Goal: Information Seeking & Learning: Compare options

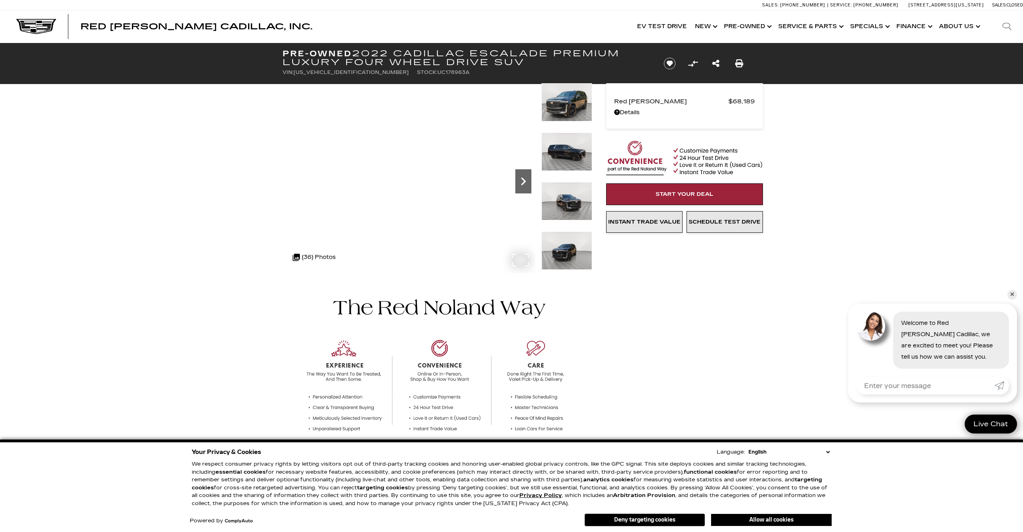
click at [522, 183] on icon "Next" at bounding box center [523, 181] width 5 height 8
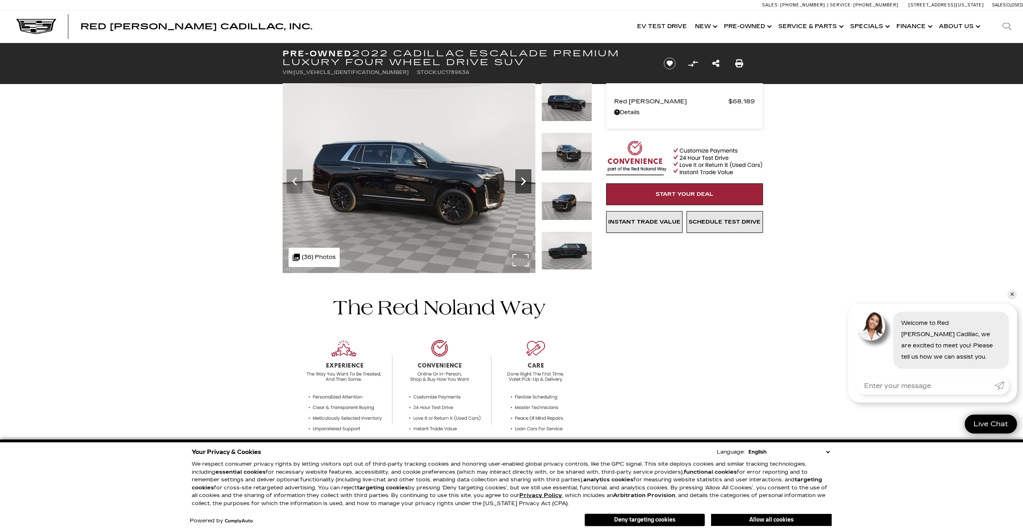
click at [522, 183] on icon "Next" at bounding box center [524, 181] width 16 height 16
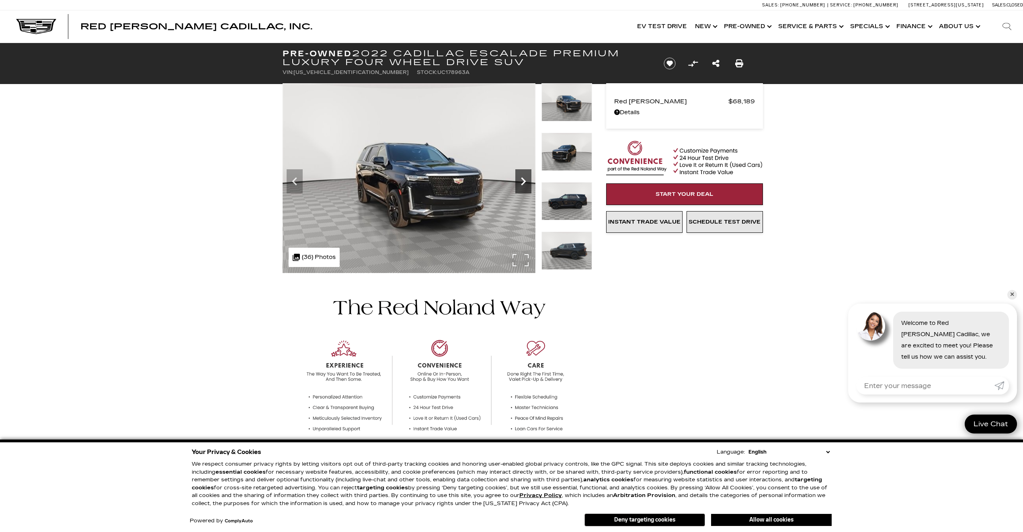
click at [522, 183] on icon "Next" at bounding box center [524, 181] width 16 height 16
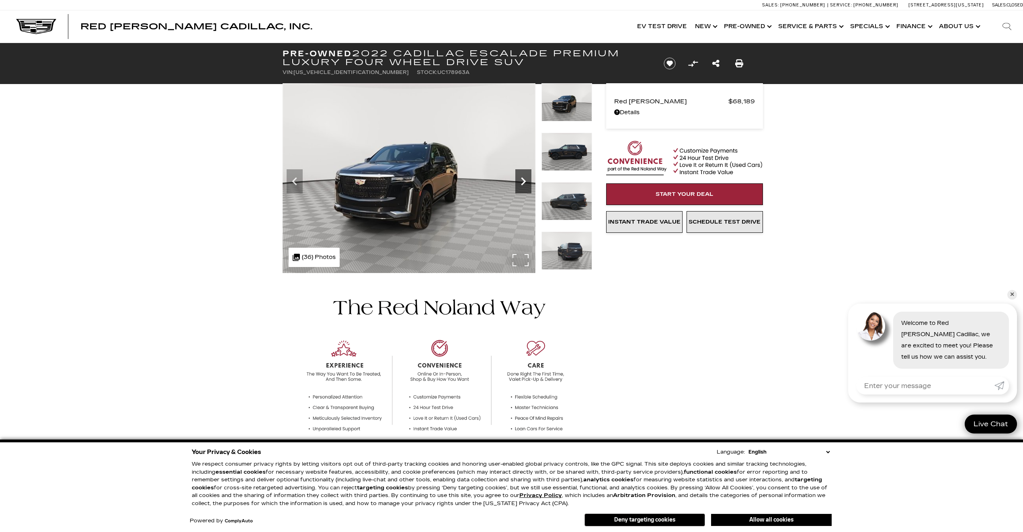
click at [522, 183] on icon "Next" at bounding box center [524, 181] width 16 height 16
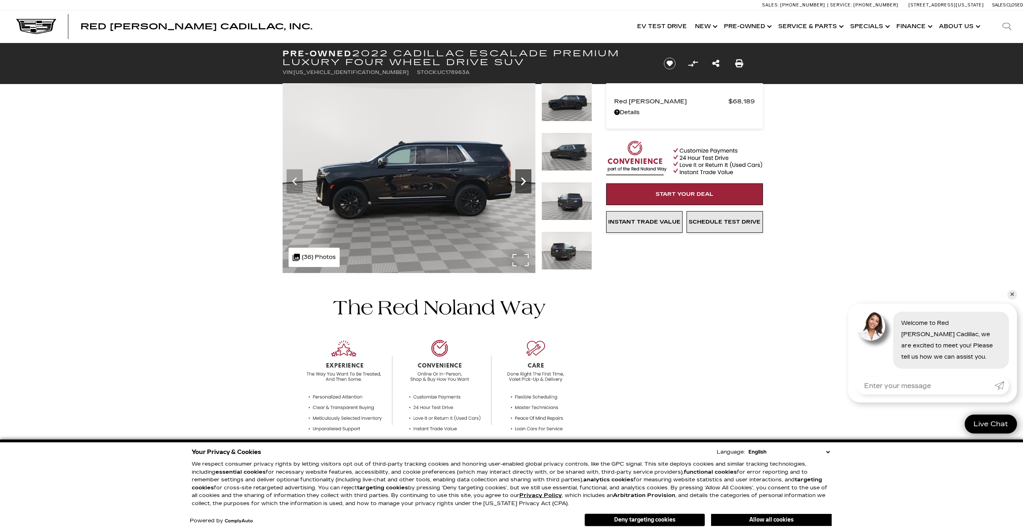
click at [522, 183] on icon "Next" at bounding box center [524, 181] width 16 height 16
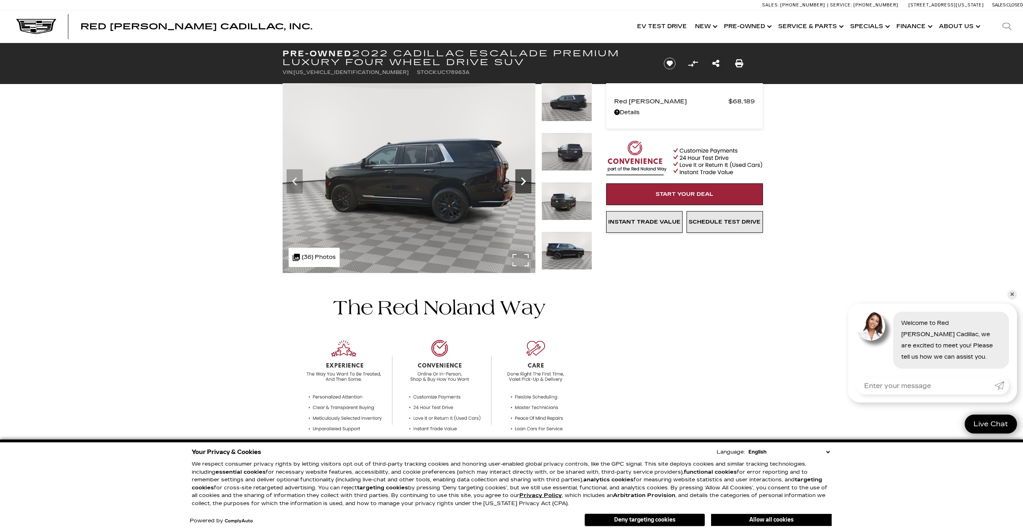
click at [522, 183] on icon "Next" at bounding box center [524, 181] width 16 height 16
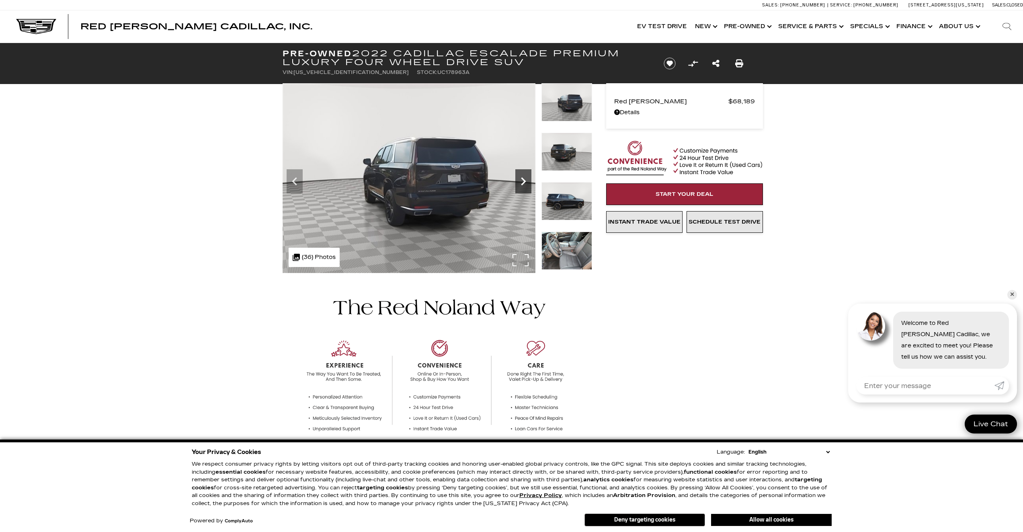
click at [522, 183] on icon "Next" at bounding box center [524, 181] width 16 height 16
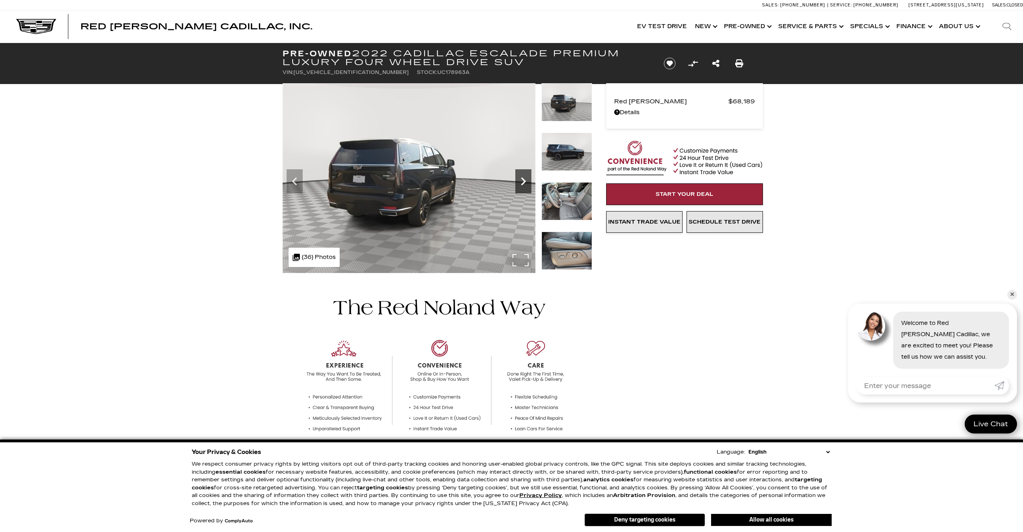
click at [522, 183] on icon "Next" at bounding box center [524, 181] width 16 height 16
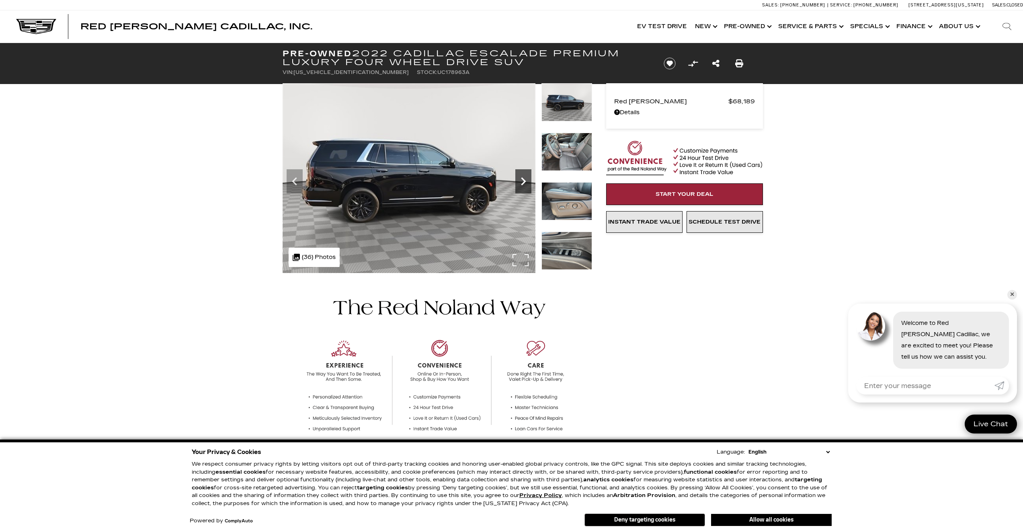
click at [522, 183] on icon "Next" at bounding box center [524, 181] width 16 height 16
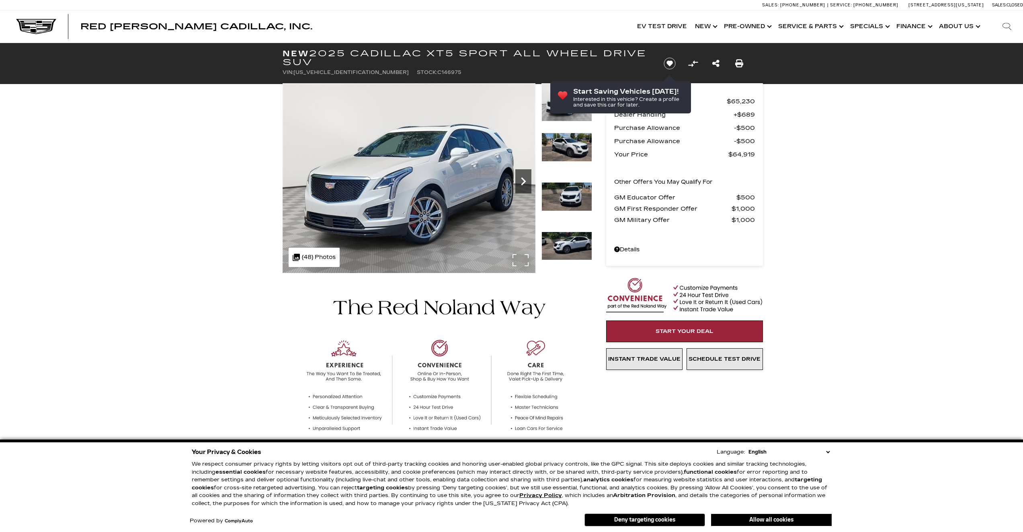
click at [526, 187] on icon "Next" at bounding box center [524, 181] width 16 height 16
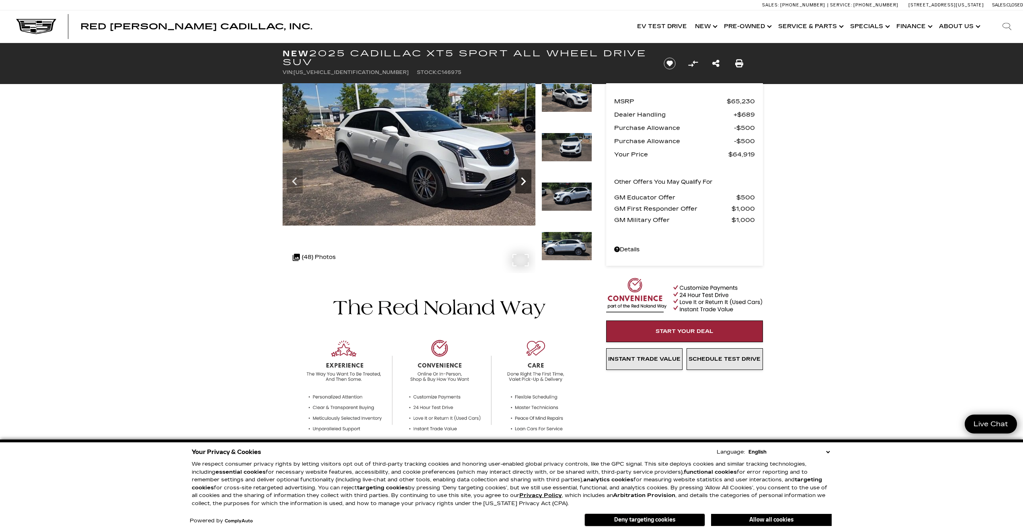
click at [526, 187] on icon "Next" at bounding box center [524, 181] width 16 height 16
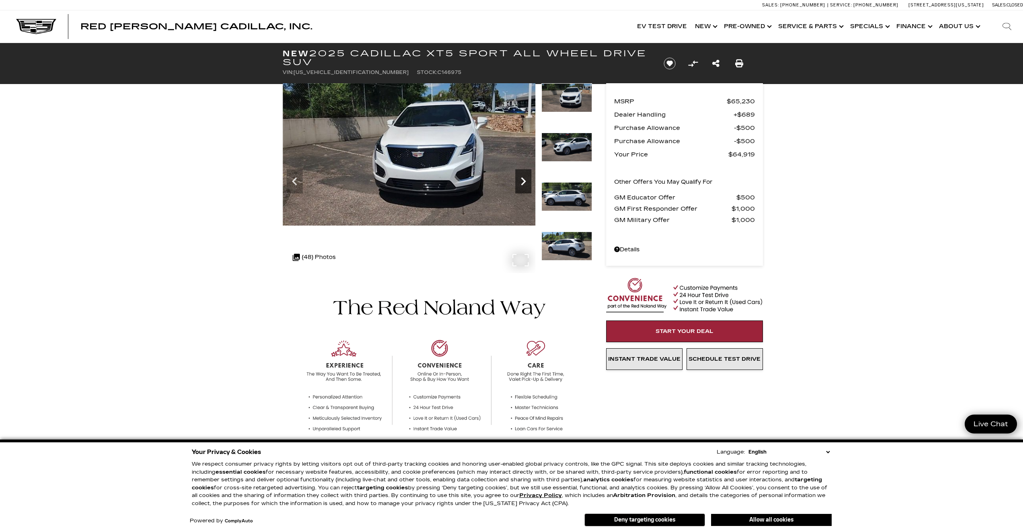
click at [527, 187] on icon "Next" at bounding box center [524, 181] width 16 height 16
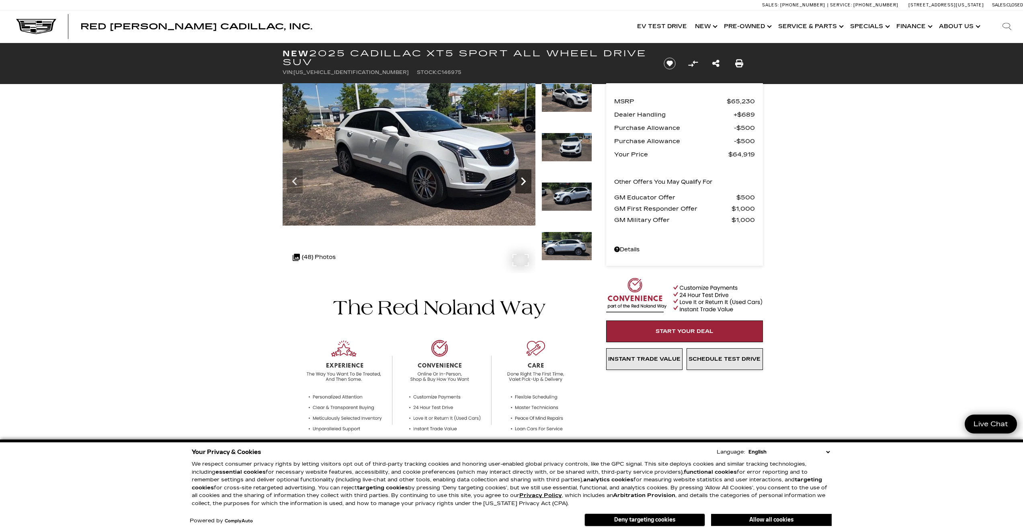
click at [527, 187] on icon "Next" at bounding box center [524, 181] width 16 height 16
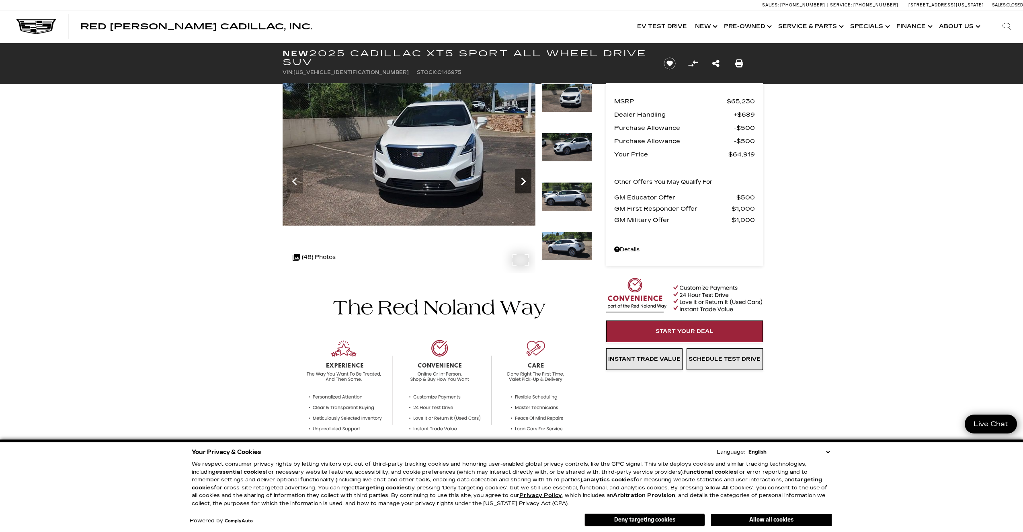
click at [527, 187] on icon "Next" at bounding box center [524, 181] width 16 height 16
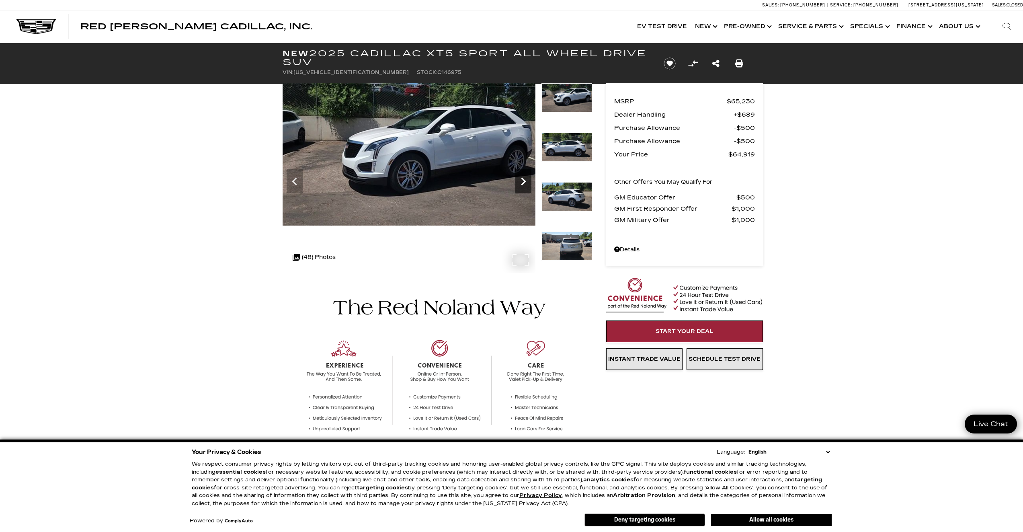
click at [527, 187] on icon "Next" at bounding box center [524, 181] width 16 height 16
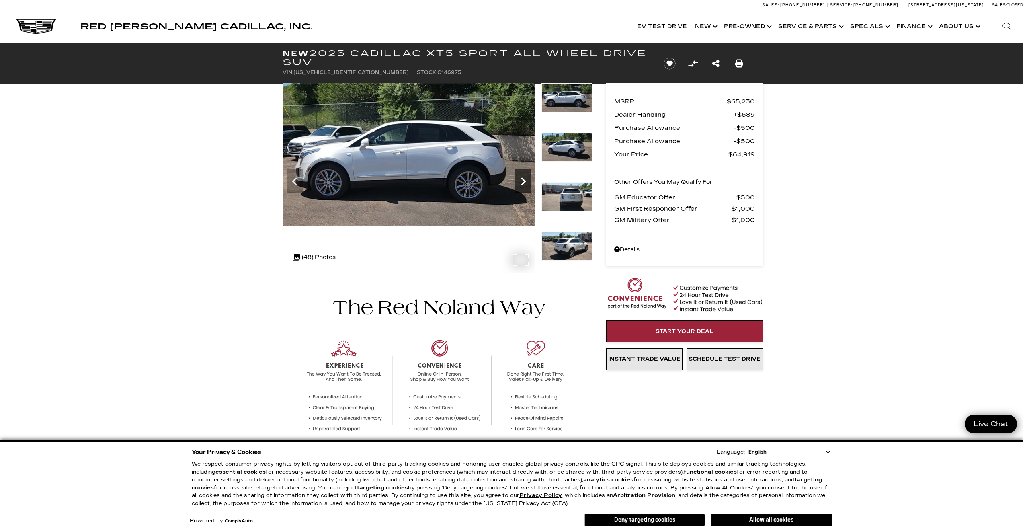
click at [527, 187] on icon "Next" at bounding box center [524, 181] width 16 height 16
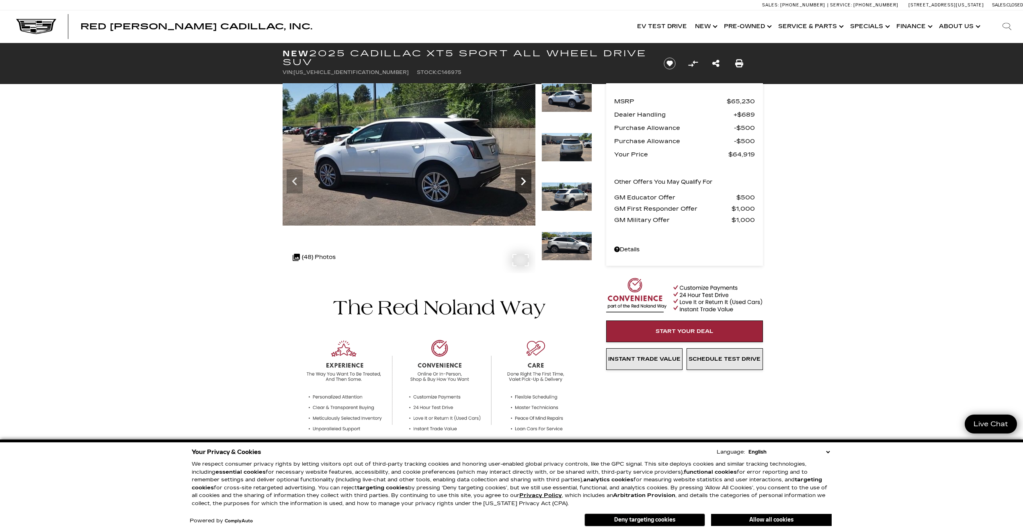
click at [527, 187] on icon "Next" at bounding box center [524, 181] width 16 height 16
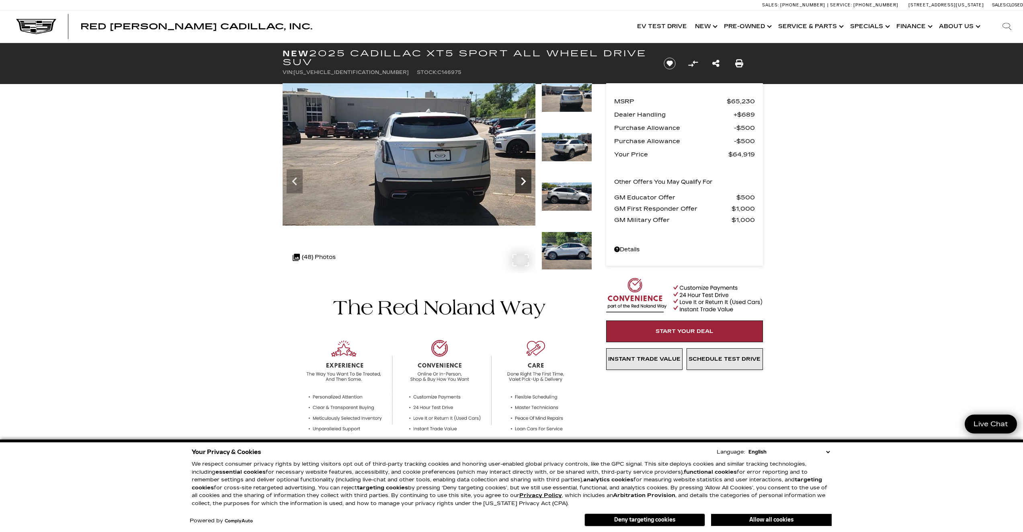
click at [527, 187] on icon "Next" at bounding box center [524, 181] width 16 height 16
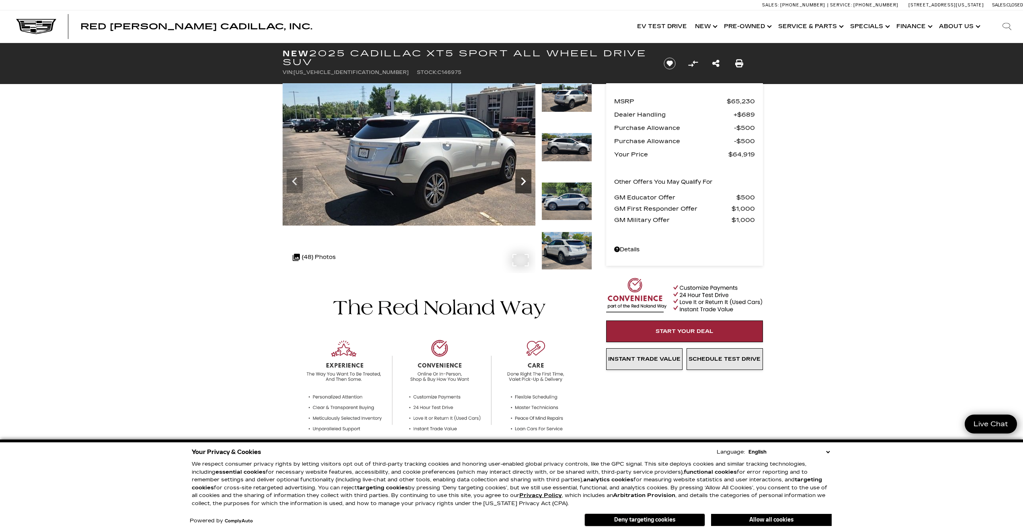
click at [527, 187] on icon "Next" at bounding box center [524, 181] width 16 height 16
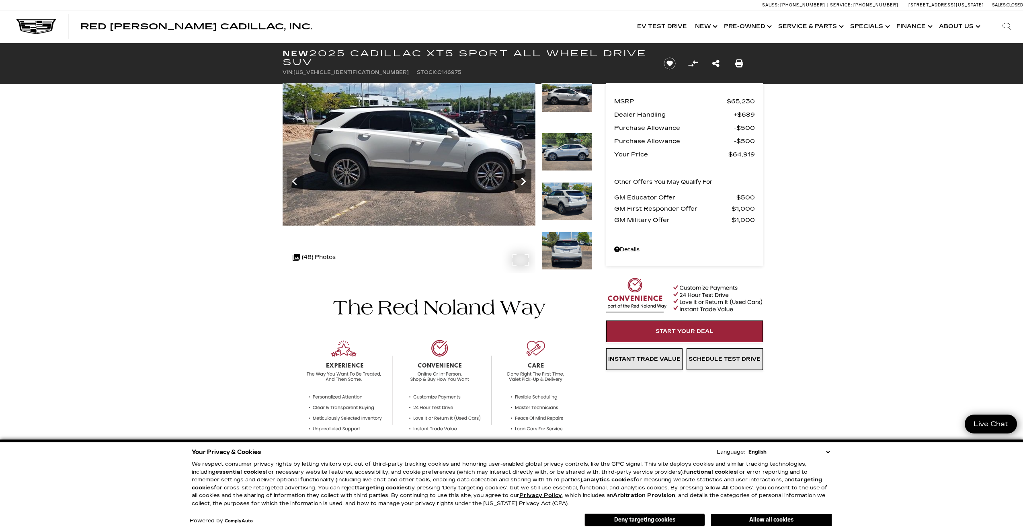
click at [527, 187] on icon "Next" at bounding box center [524, 181] width 16 height 16
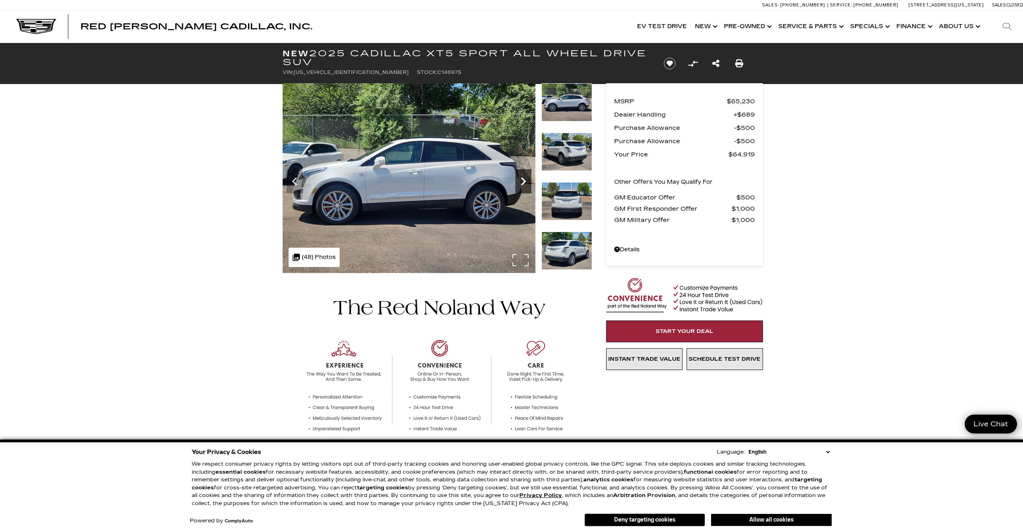
click at [527, 187] on icon "Next" at bounding box center [524, 181] width 16 height 16
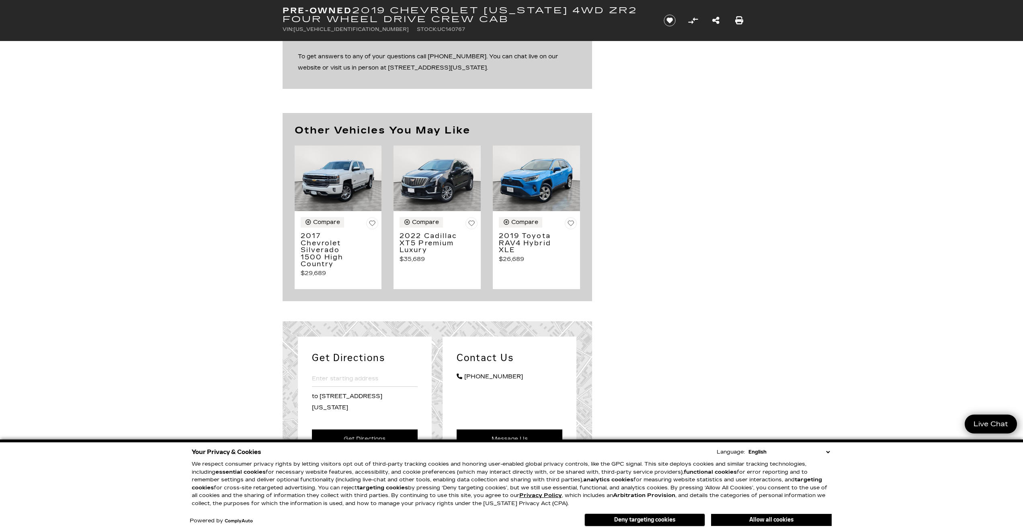
scroll to position [868, 0]
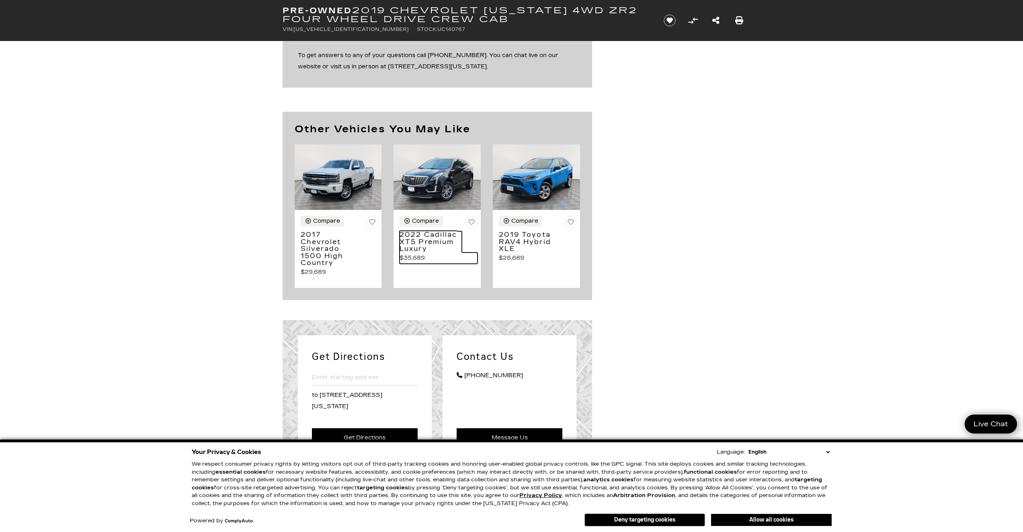
click at [431, 241] on h3 "2022 Cadillac XT5 Premium Luxury" at bounding box center [431, 241] width 62 height 21
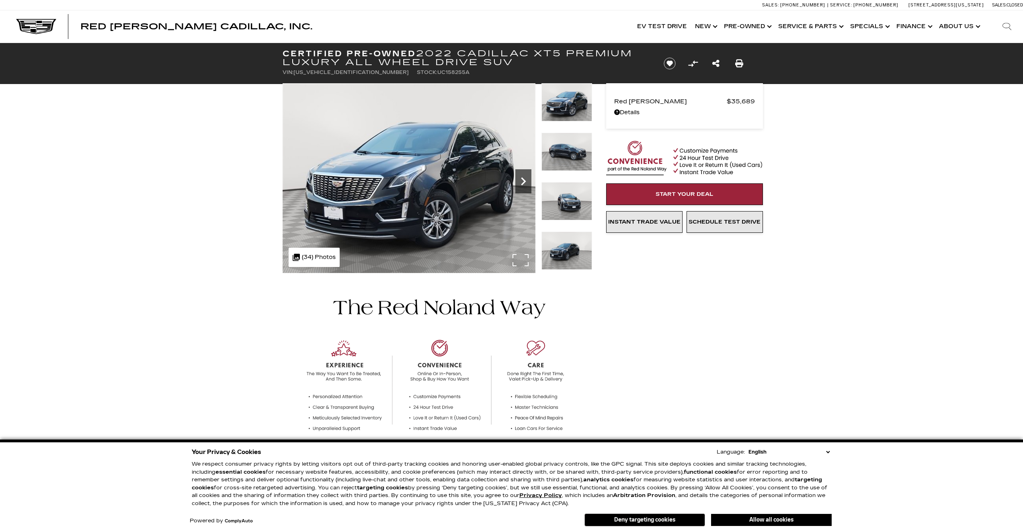
click at [525, 181] on icon "Next" at bounding box center [523, 181] width 5 height 8
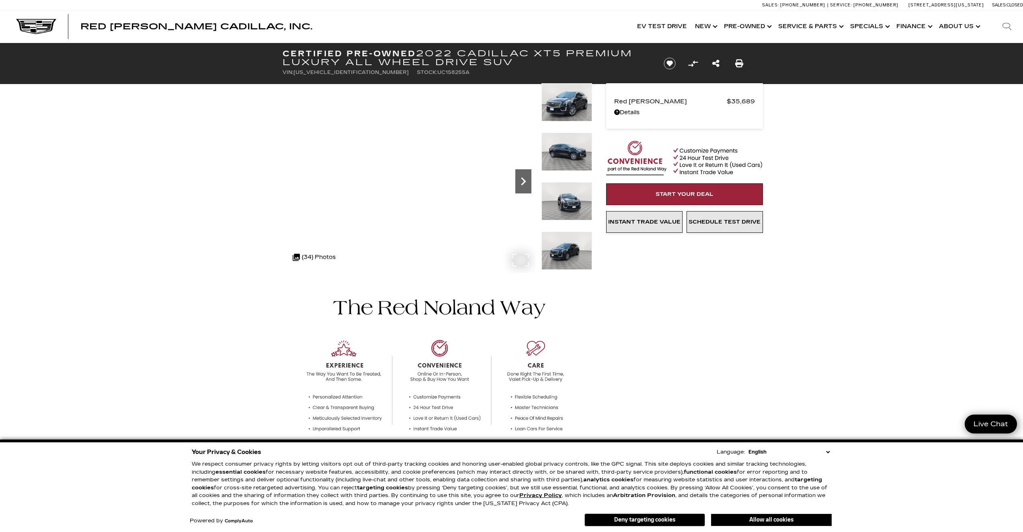
click at [526, 181] on icon "Next" at bounding box center [523, 181] width 5 height 8
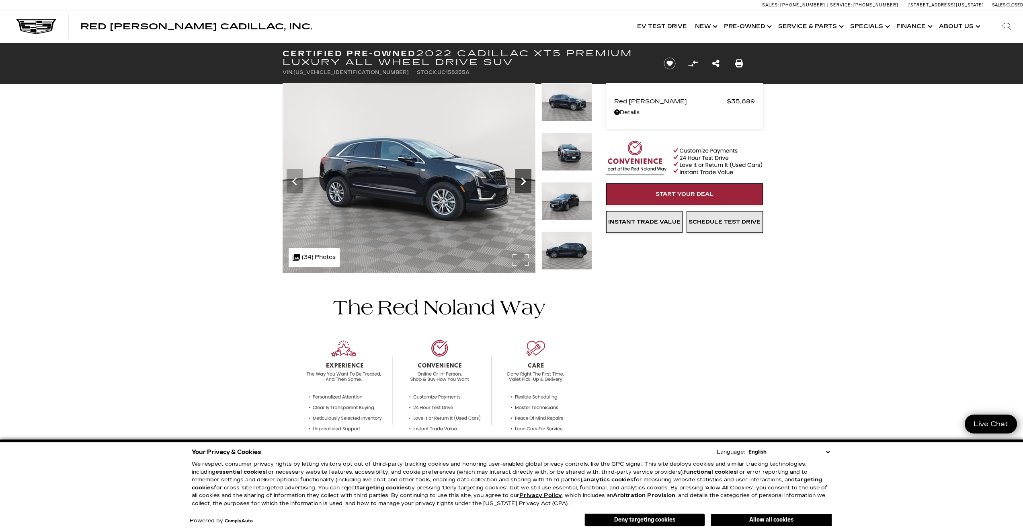
click at [526, 181] on icon "Next" at bounding box center [523, 181] width 5 height 8
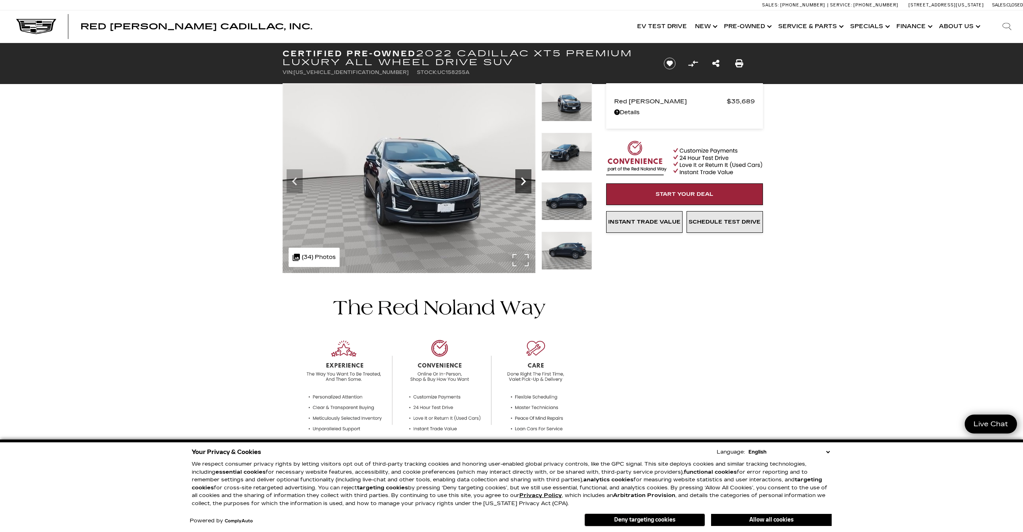
click at [526, 181] on icon "Next" at bounding box center [523, 181] width 5 height 8
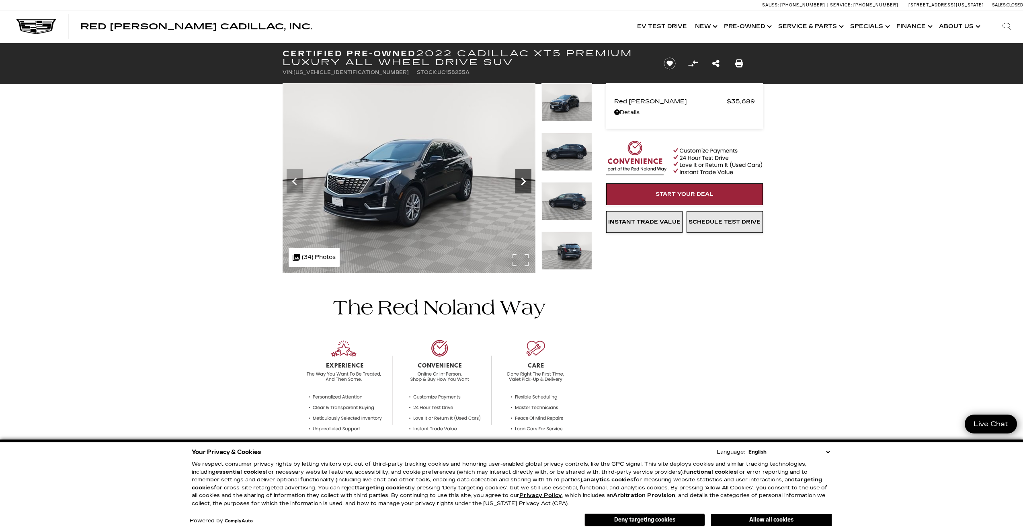
click at [526, 181] on icon "Next" at bounding box center [523, 181] width 5 height 8
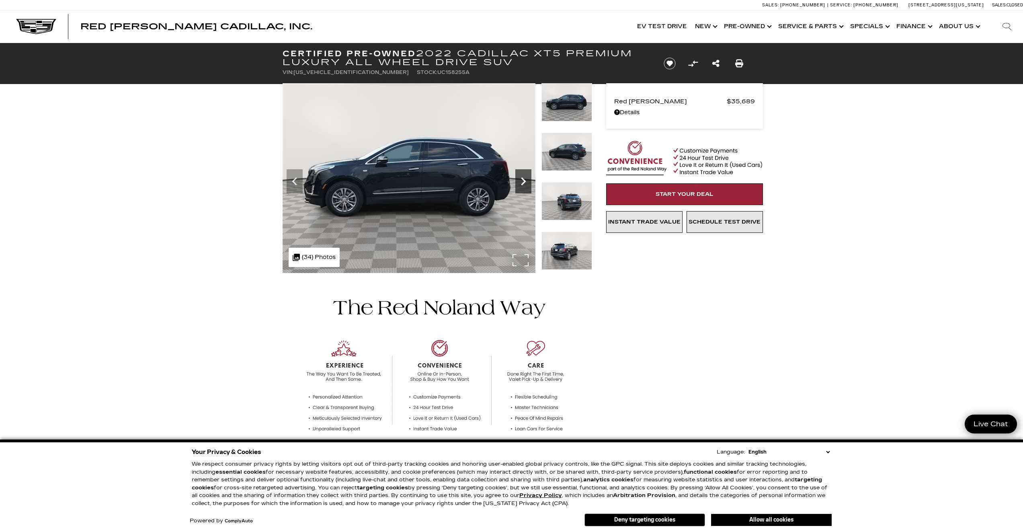
click at [526, 181] on icon "Next" at bounding box center [523, 181] width 5 height 8
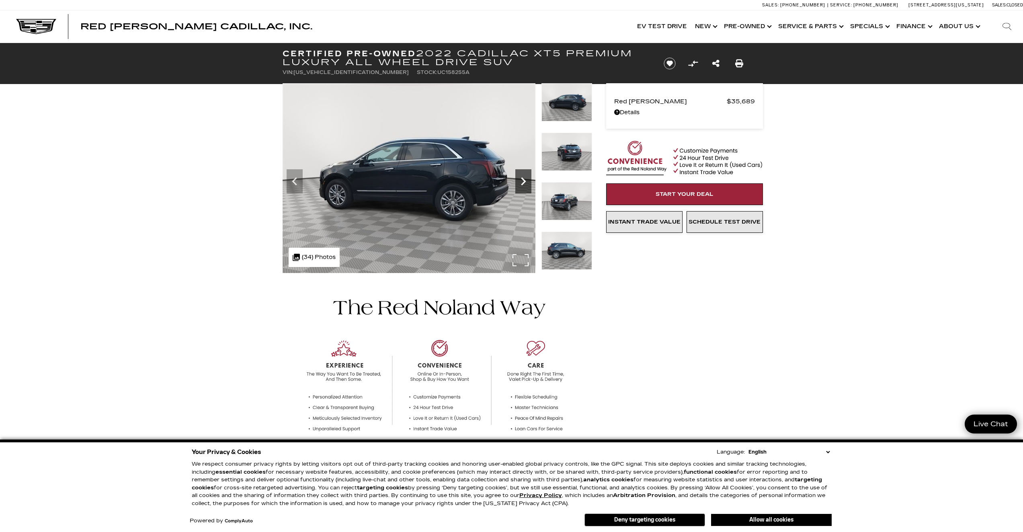
click at [526, 181] on icon "Next" at bounding box center [523, 181] width 5 height 8
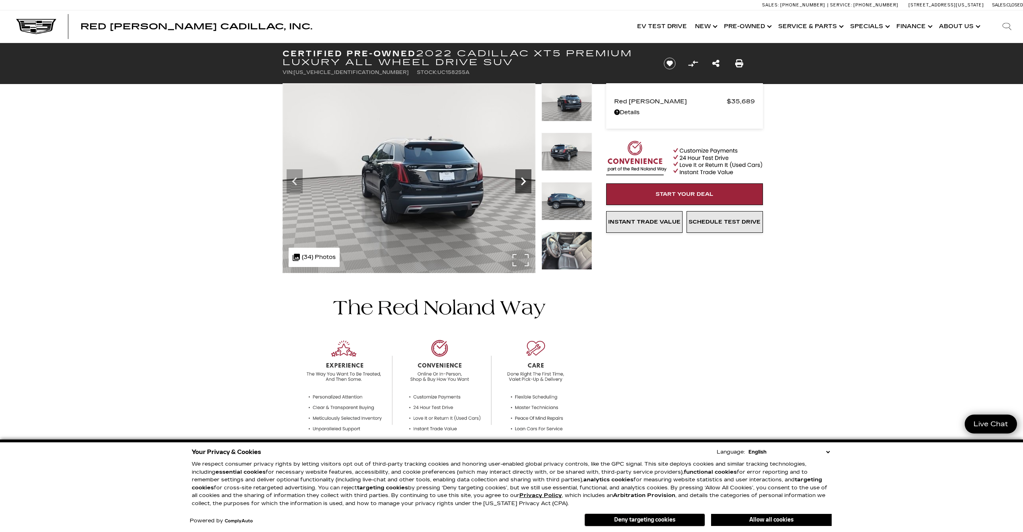
click at [526, 181] on icon "Next" at bounding box center [523, 181] width 5 height 8
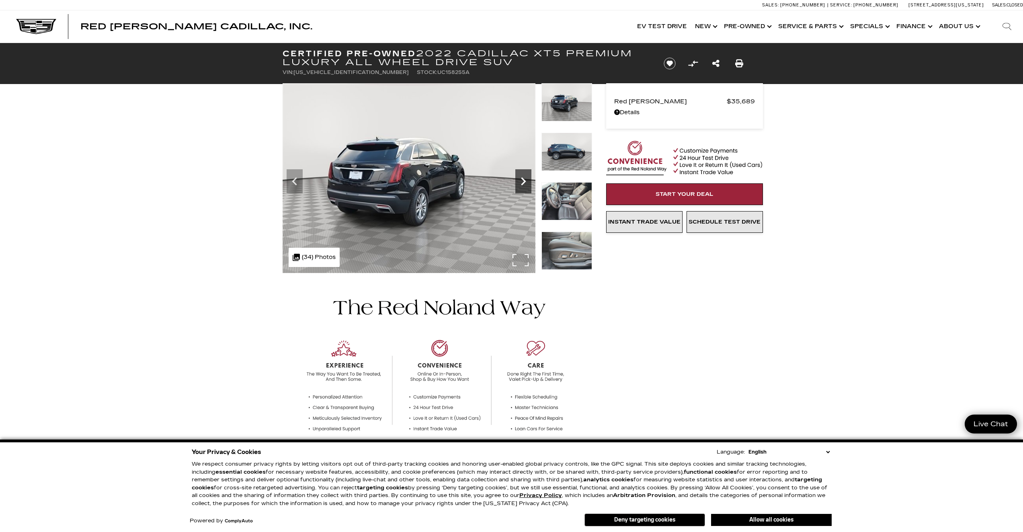
click at [526, 181] on icon "Next" at bounding box center [523, 181] width 5 height 8
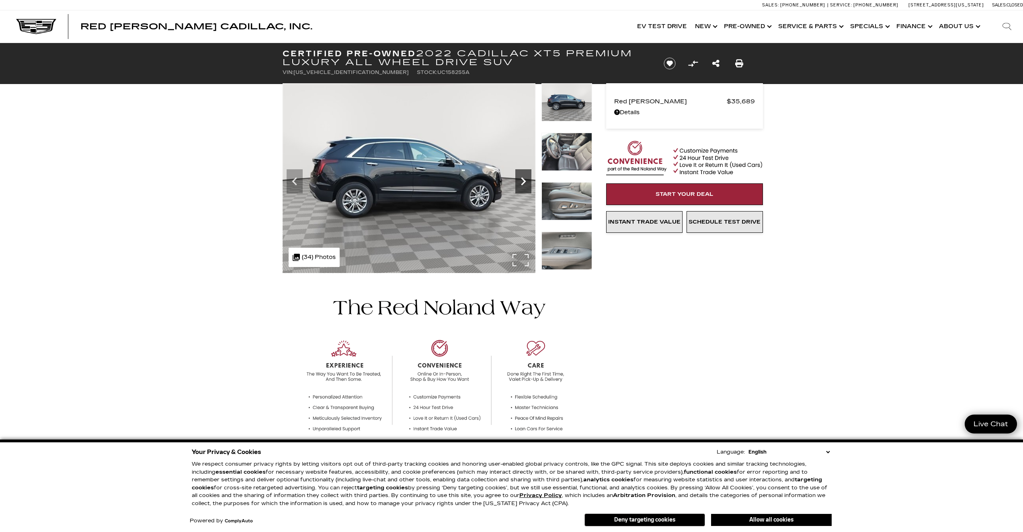
click at [526, 181] on icon "Next" at bounding box center [523, 181] width 5 height 8
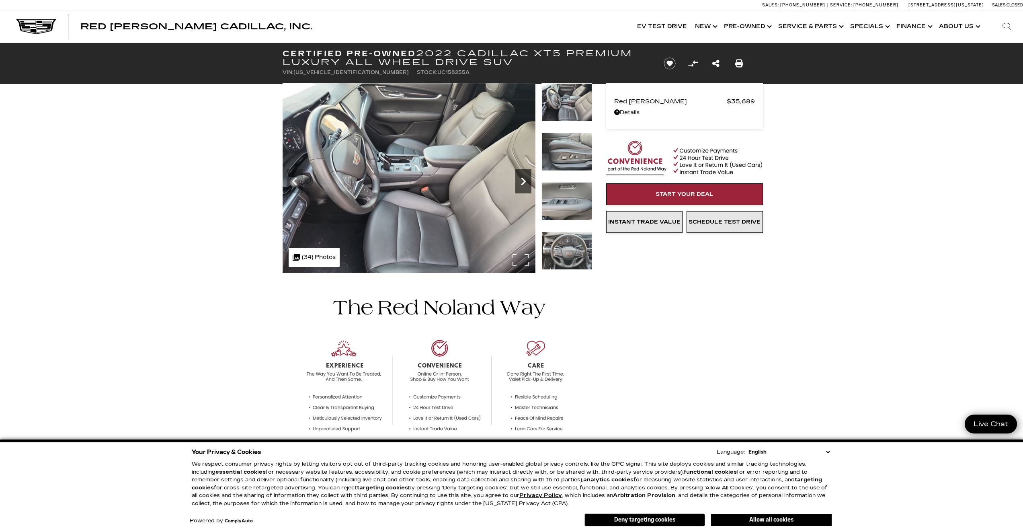
click at [526, 181] on icon "Next" at bounding box center [523, 181] width 5 height 8
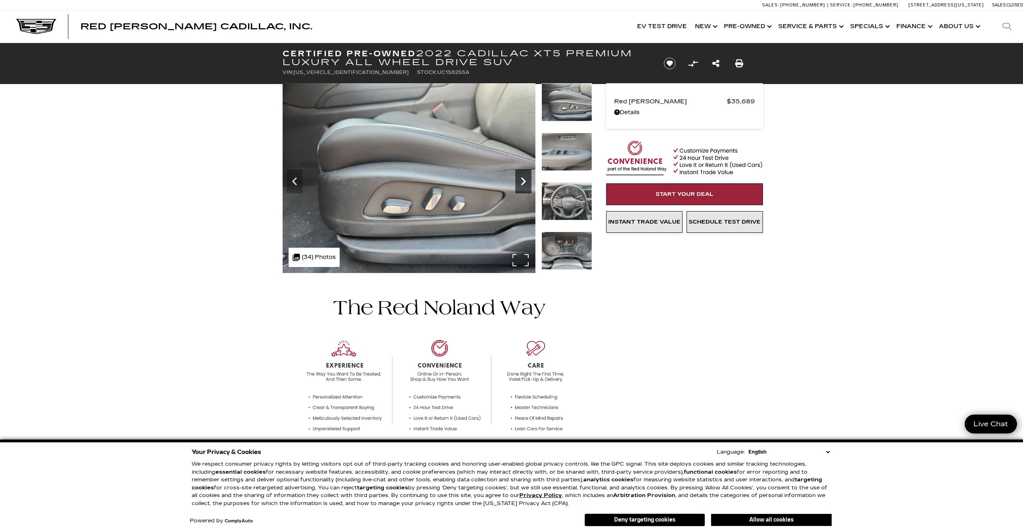
click at [526, 181] on icon "Next" at bounding box center [523, 181] width 5 height 8
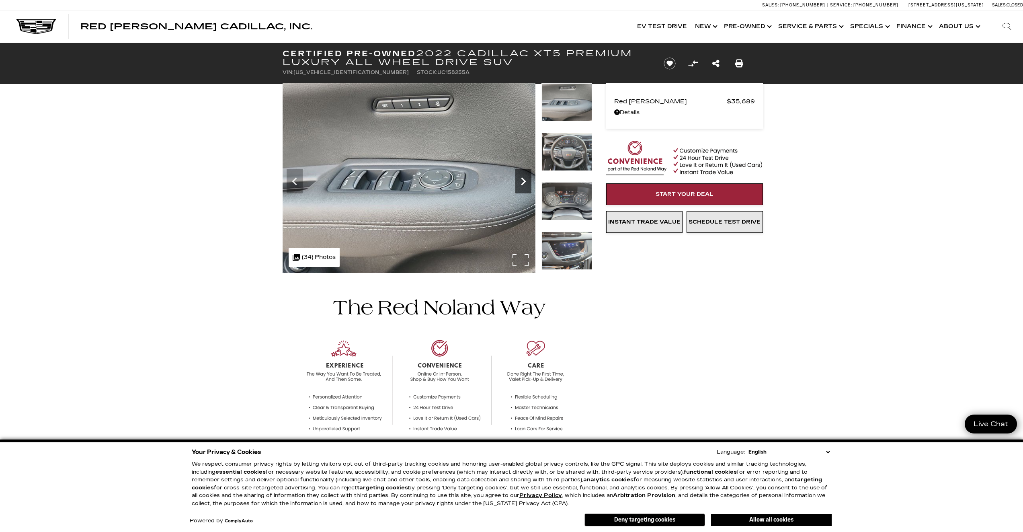
click at [526, 181] on icon "Next" at bounding box center [523, 181] width 5 height 8
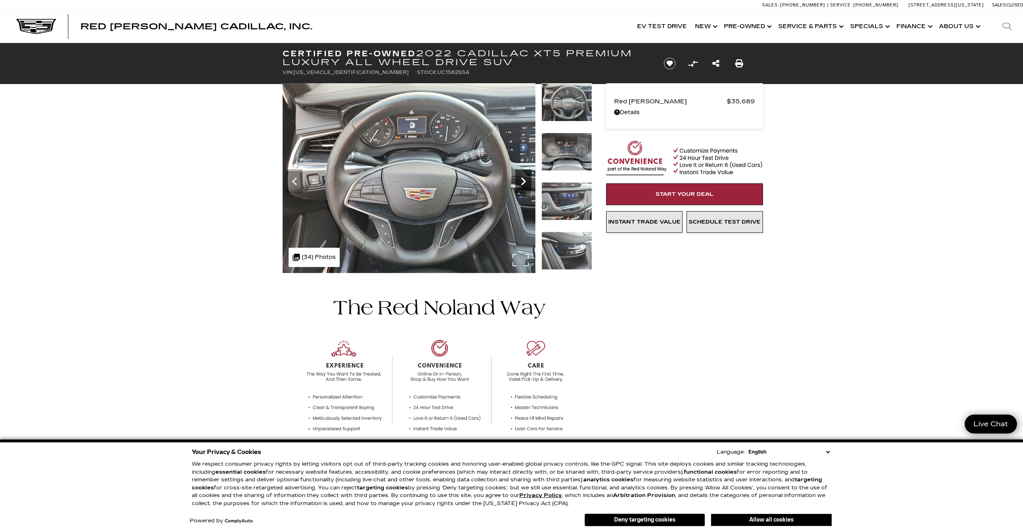
click at [526, 181] on icon "Next" at bounding box center [523, 181] width 5 height 8
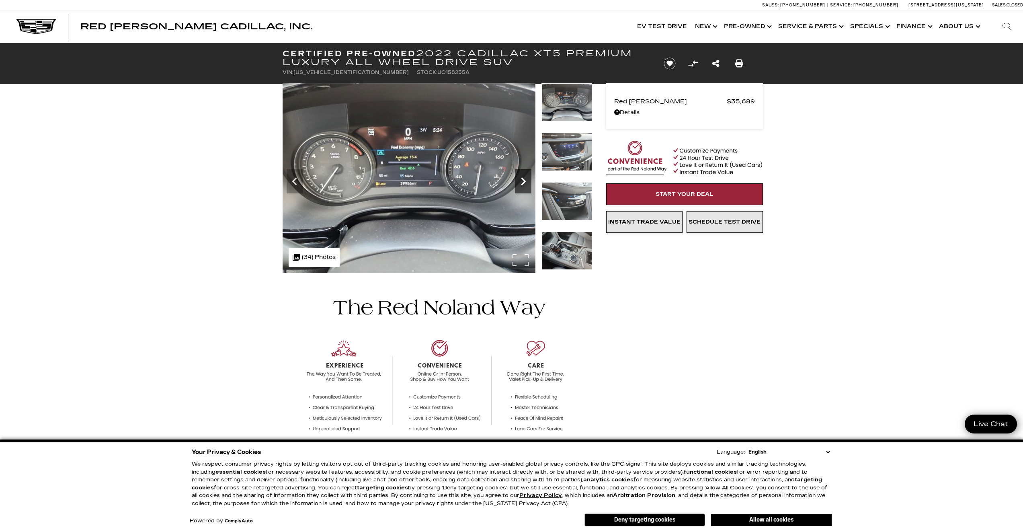
click at [526, 181] on icon "Next" at bounding box center [523, 181] width 5 height 8
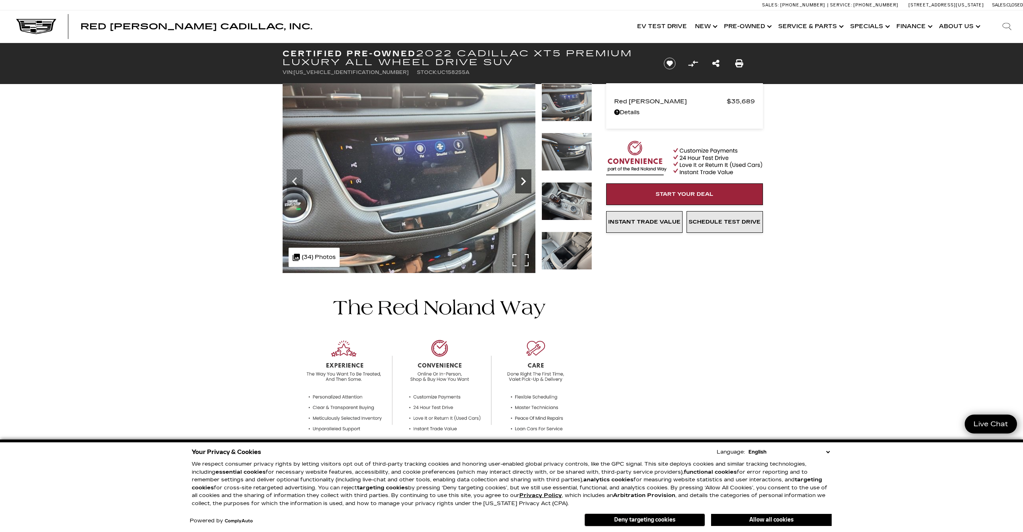
click at [526, 181] on icon "Next" at bounding box center [523, 181] width 5 height 8
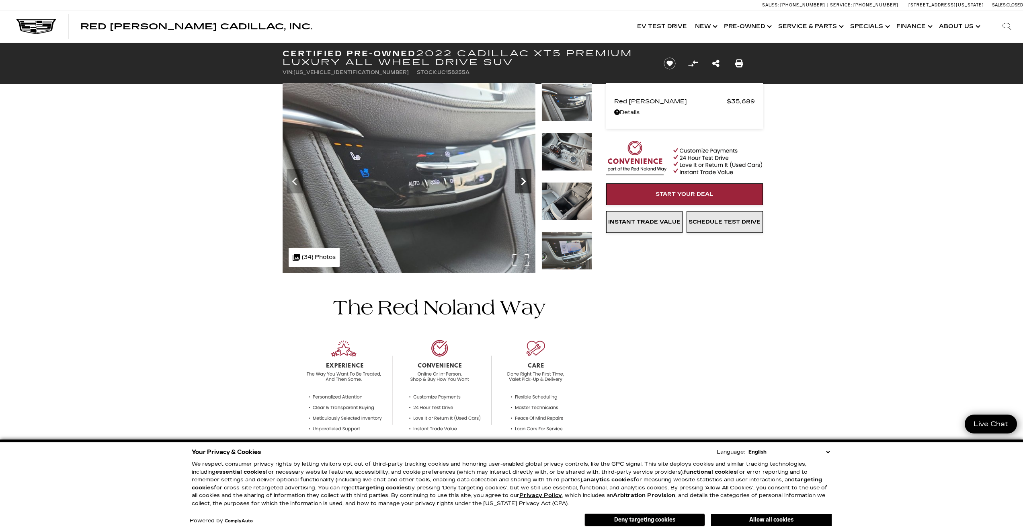
click at [526, 181] on icon "Next" at bounding box center [523, 181] width 5 height 8
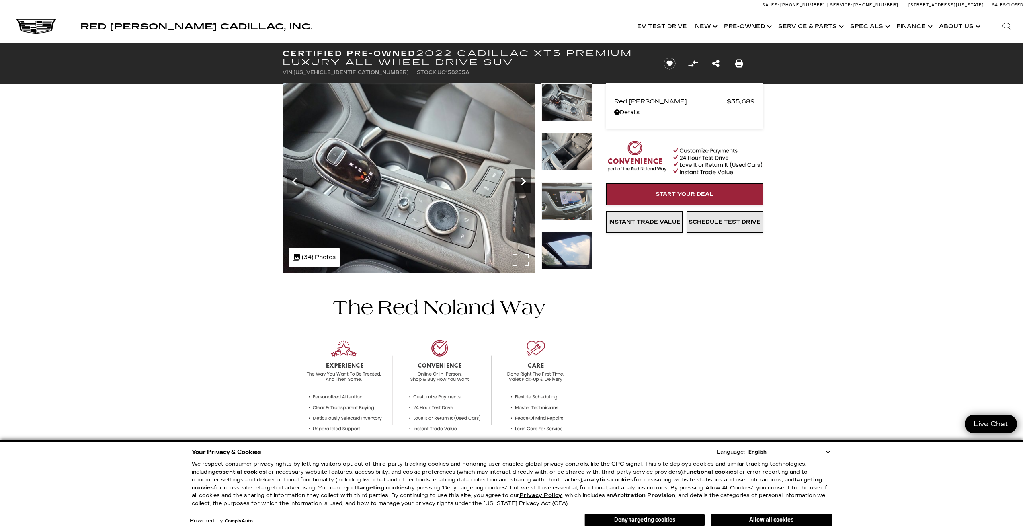
click at [526, 181] on icon "Next" at bounding box center [523, 181] width 5 height 8
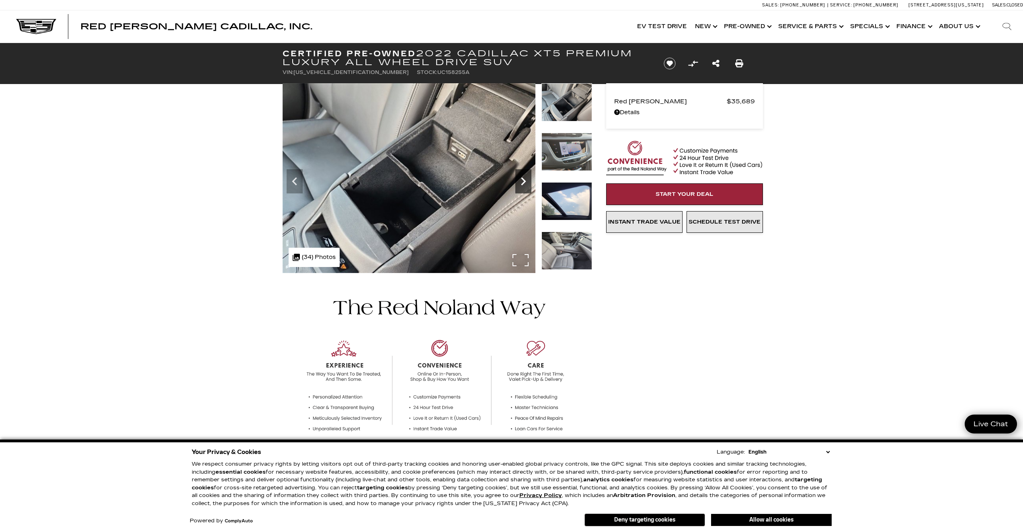
click at [526, 181] on icon "Next" at bounding box center [523, 181] width 5 height 8
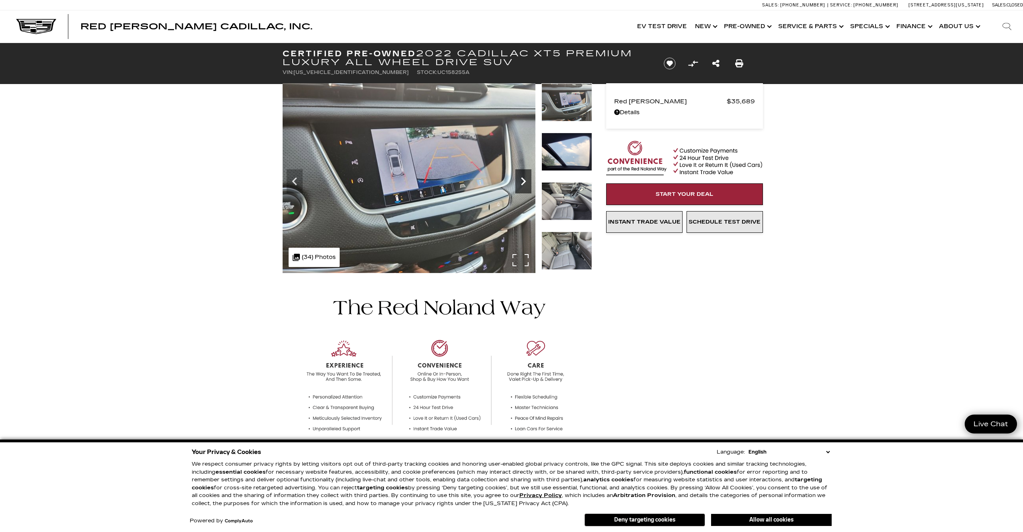
click at [526, 181] on icon "Next" at bounding box center [523, 181] width 5 height 8
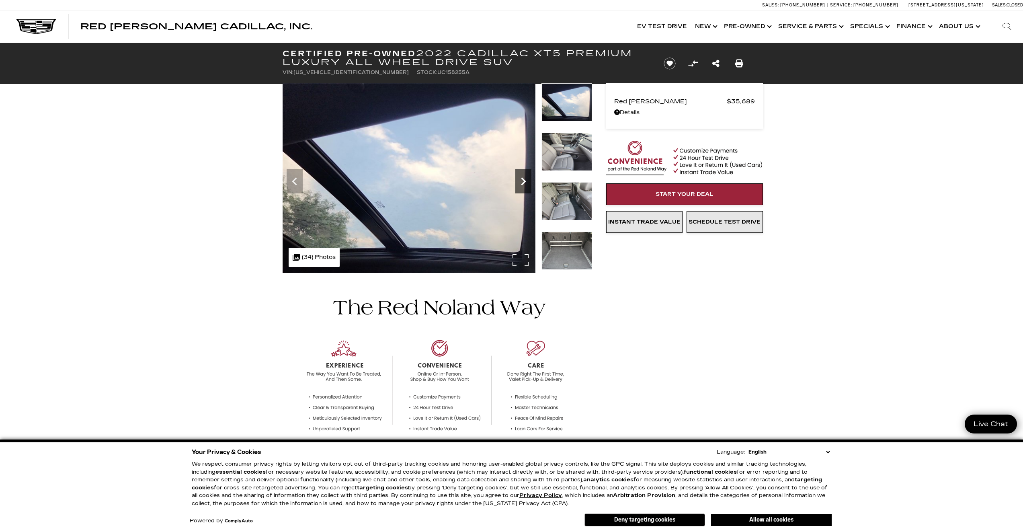
click at [526, 181] on icon "Next" at bounding box center [523, 181] width 5 height 8
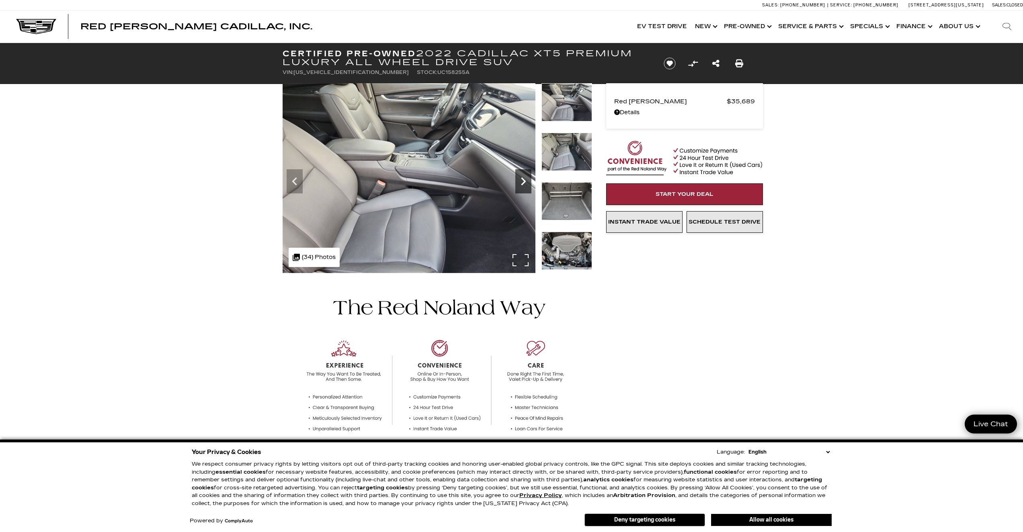
click at [526, 181] on icon "Next" at bounding box center [523, 181] width 5 height 8
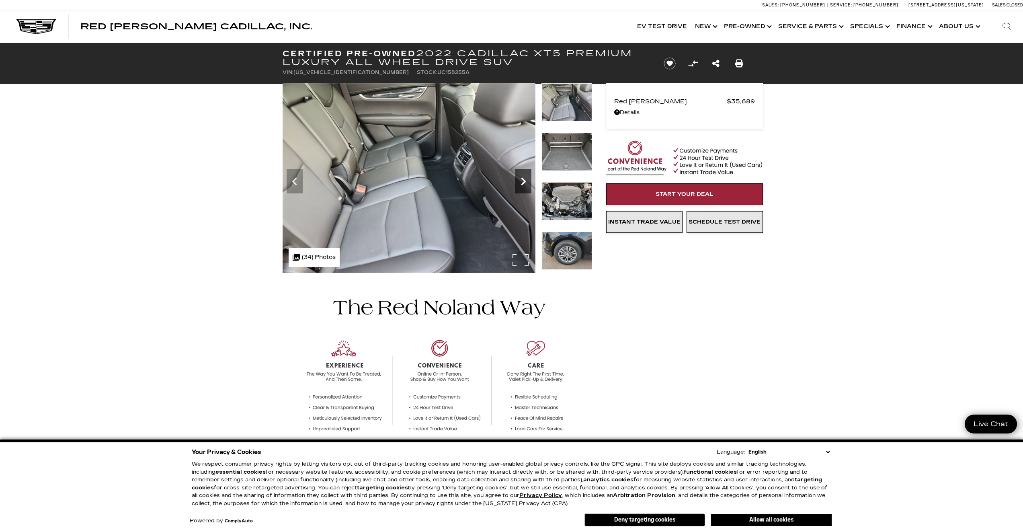
click at [526, 181] on icon "Next" at bounding box center [523, 181] width 5 height 8
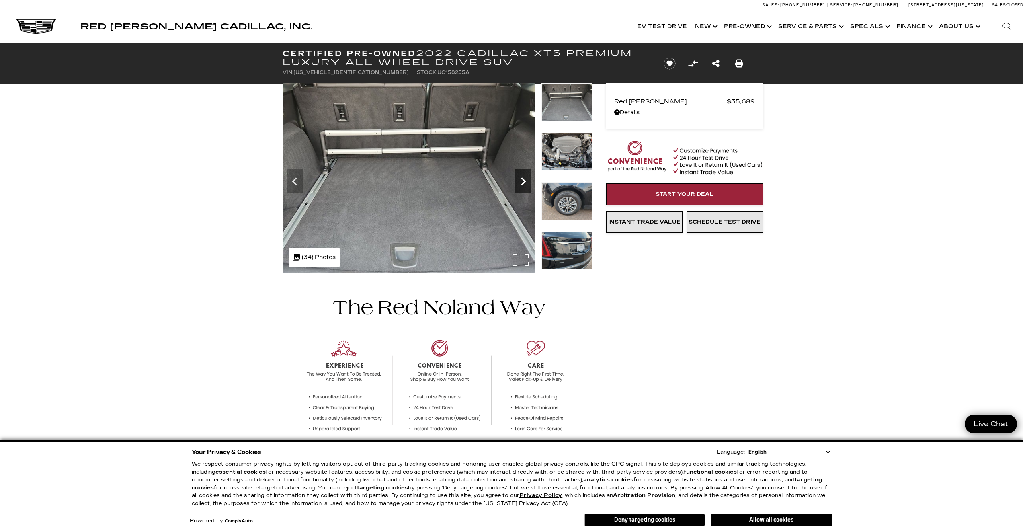
click at [526, 181] on icon "Next" at bounding box center [523, 181] width 5 height 8
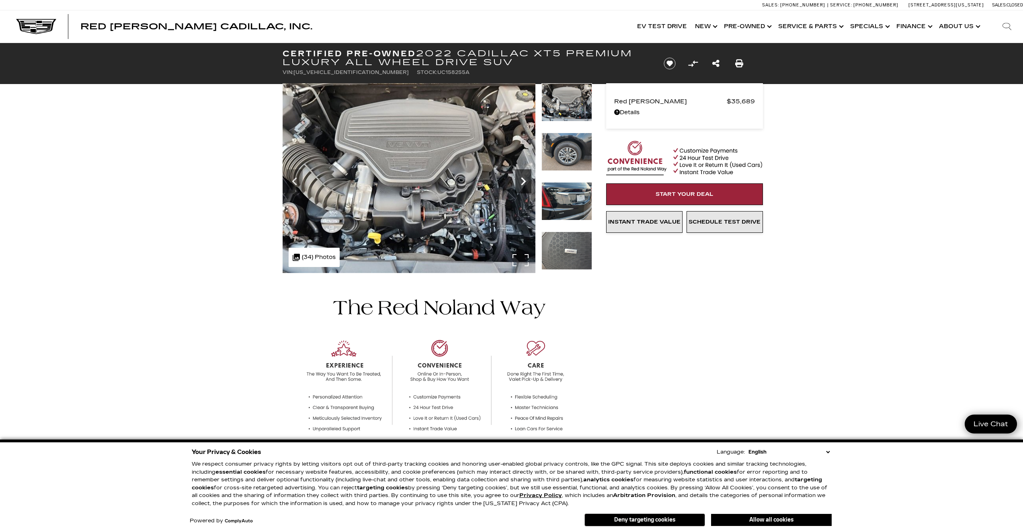
click at [526, 181] on icon "Next" at bounding box center [523, 181] width 5 height 8
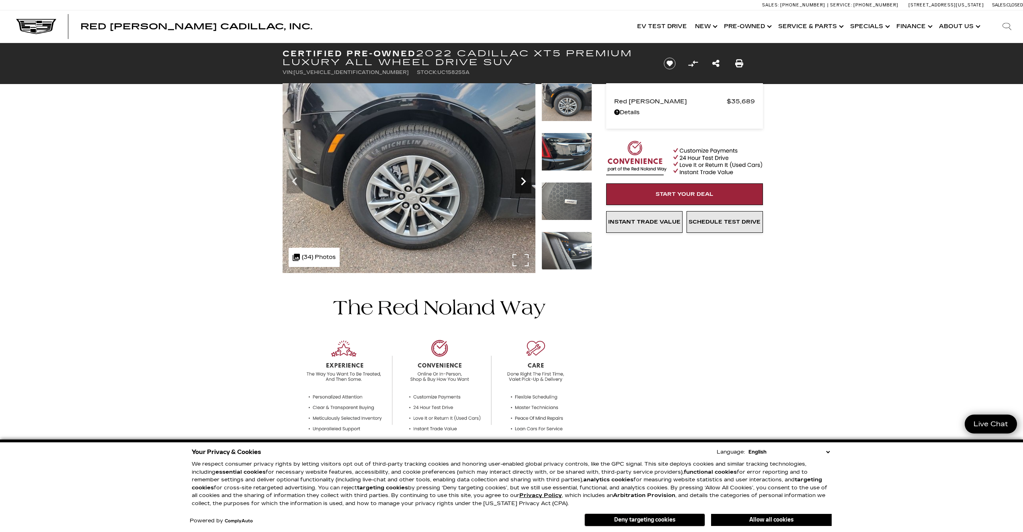
click at [526, 181] on icon "Next" at bounding box center [523, 181] width 5 height 8
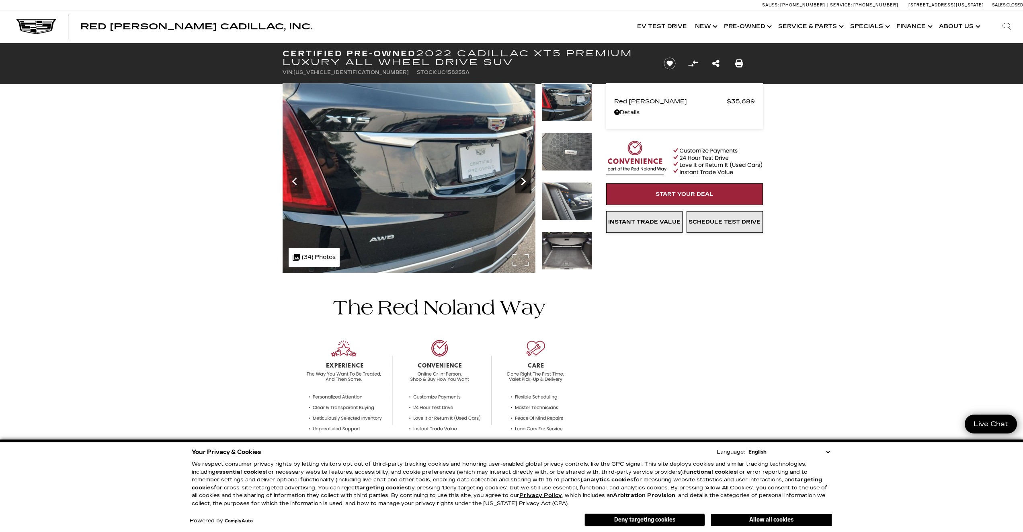
click at [526, 181] on icon "Next" at bounding box center [523, 181] width 5 height 8
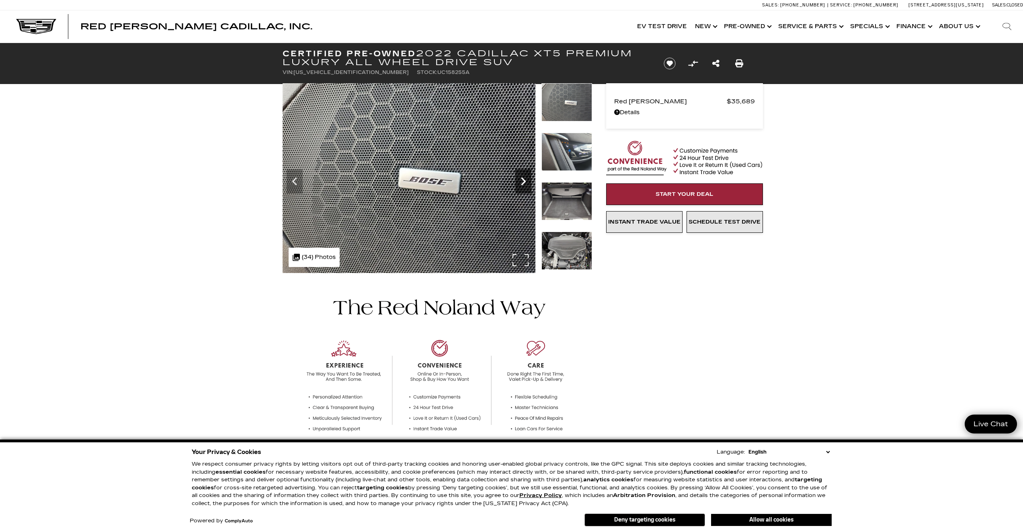
click at [526, 181] on icon "Next" at bounding box center [523, 181] width 5 height 8
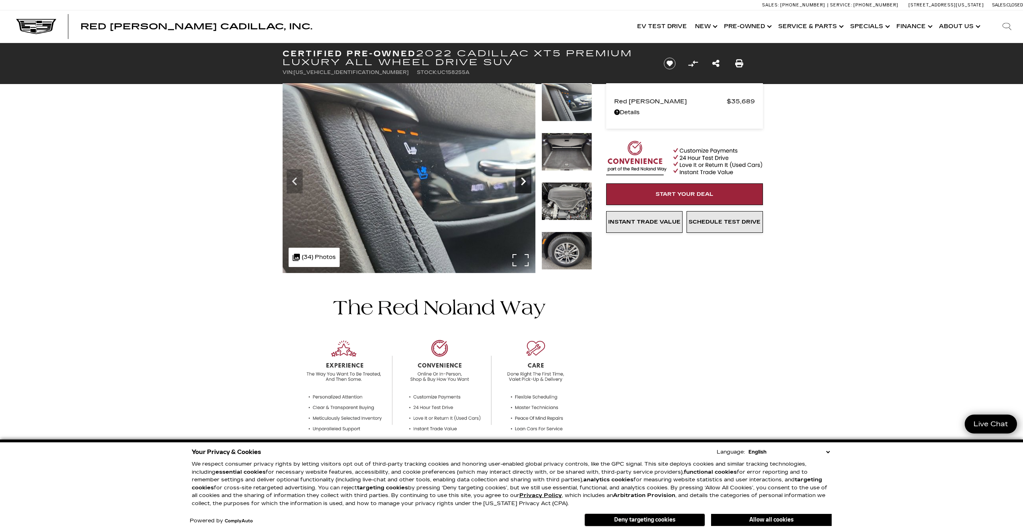
click at [526, 181] on icon "Next" at bounding box center [523, 181] width 5 height 8
